Goal: Task Accomplishment & Management: Manage account settings

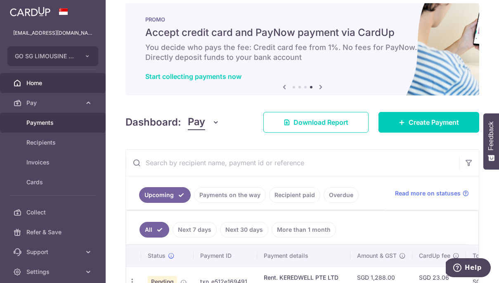
scroll to position [32, 0]
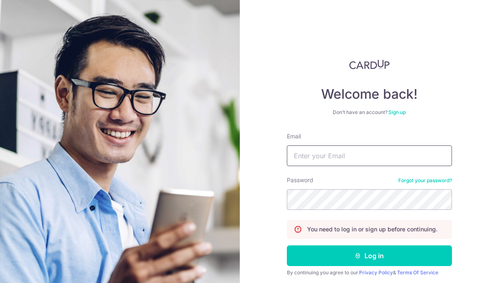
type input "[EMAIL_ADDRESS][DOMAIN_NAME]"
click at [277, 200] on div "Welcome back! Don’t have an account? Sign up Email Kell76@live.com Password For…" at bounding box center [370, 141] width 260 height 283
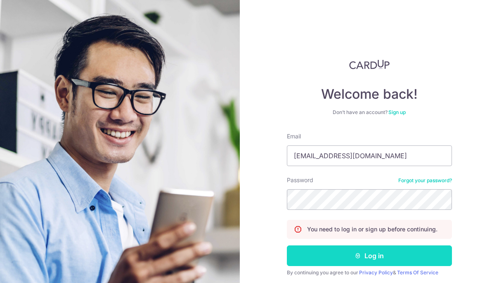
click at [394, 253] on button "Log in" at bounding box center [369, 255] width 165 height 21
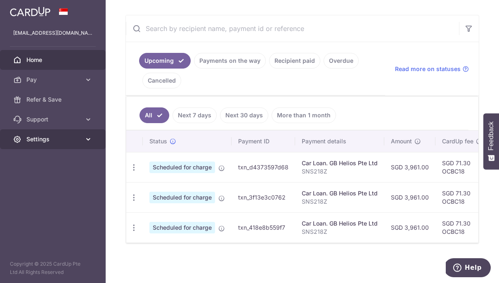
click at [76, 140] on span "Settings" at bounding box center [53, 139] width 54 height 8
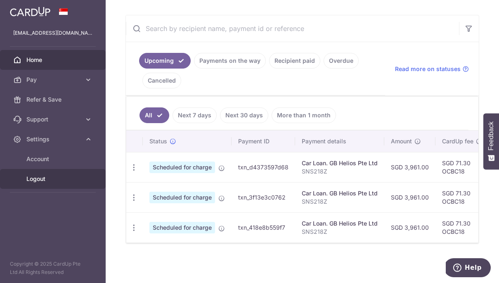
click at [42, 175] on span "Logout" at bounding box center [53, 179] width 54 height 8
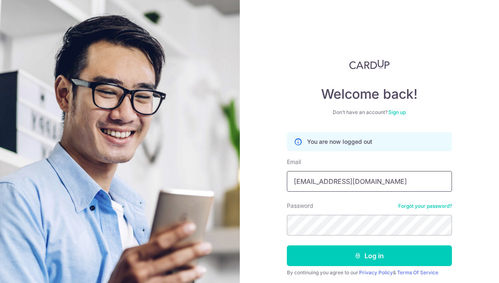
click at [366, 185] on input "[EMAIL_ADDRESS][DOMAIN_NAME]" at bounding box center [369, 181] width 165 height 21
type input "[EMAIL_ADDRESS][DOMAIN_NAME]"
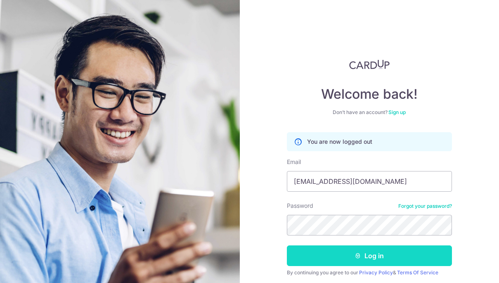
click at [378, 254] on button "Log in" at bounding box center [369, 255] width 165 height 21
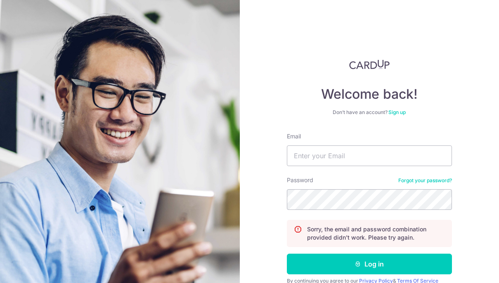
scroll to position [38, 0]
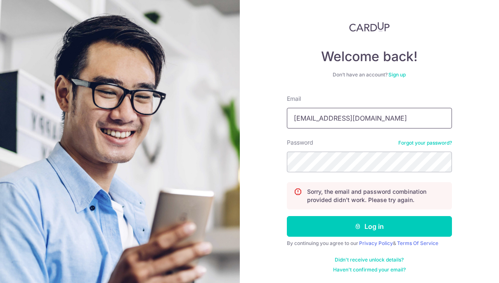
click at [341, 119] on input "[EMAIL_ADDRESS][DOMAIN_NAME]" at bounding box center [369, 118] width 165 height 21
type input "[EMAIL_ADDRESS][DOMAIN_NAME]"
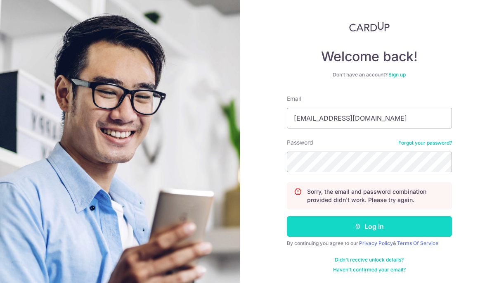
click at [379, 227] on button "Log in" at bounding box center [369, 226] width 165 height 21
